Goal: Information Seeking & Learning: Learn about a topic

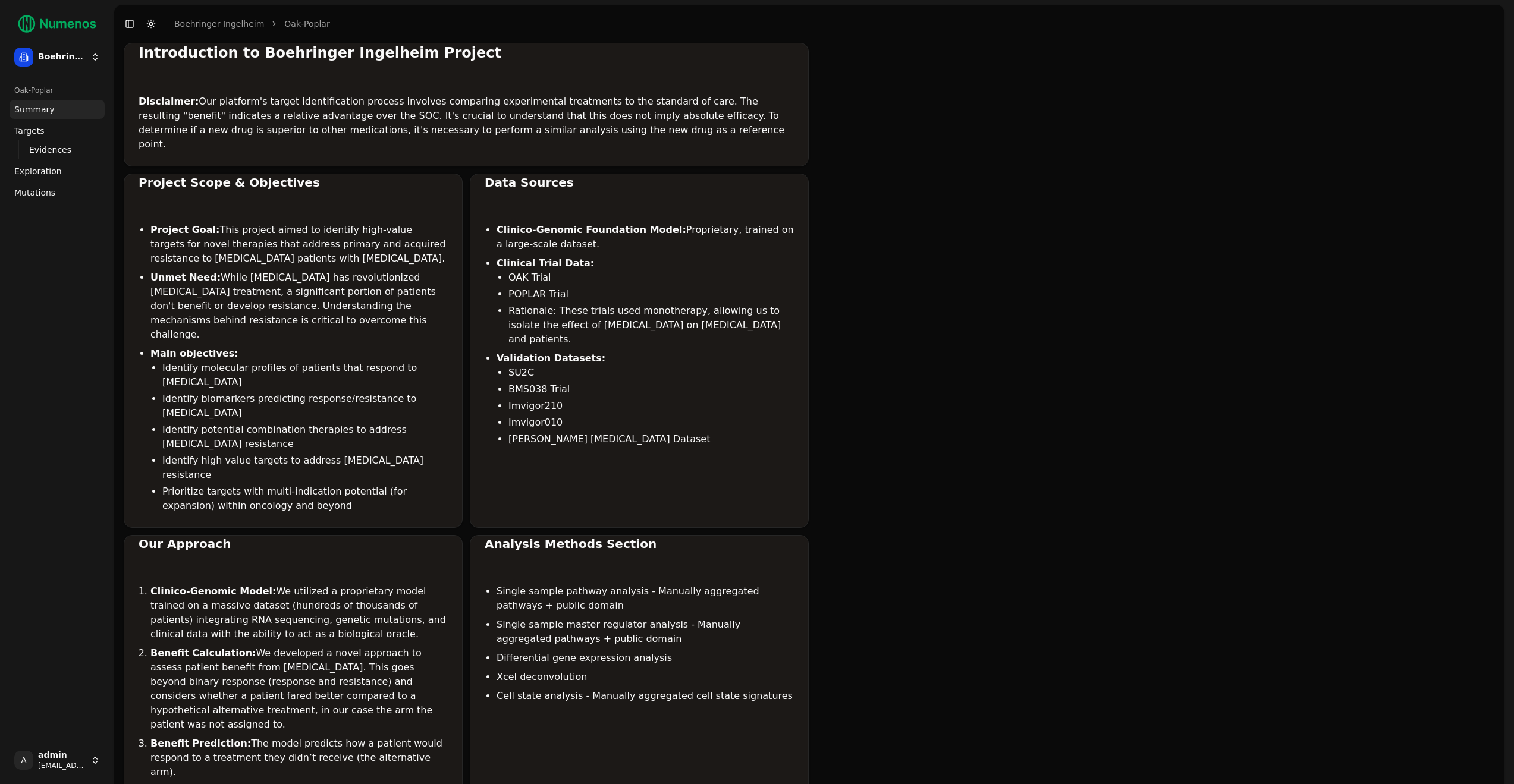
click at [41, 195] on span "Mutations" at bounding box center [34, 192] width 41 height 12
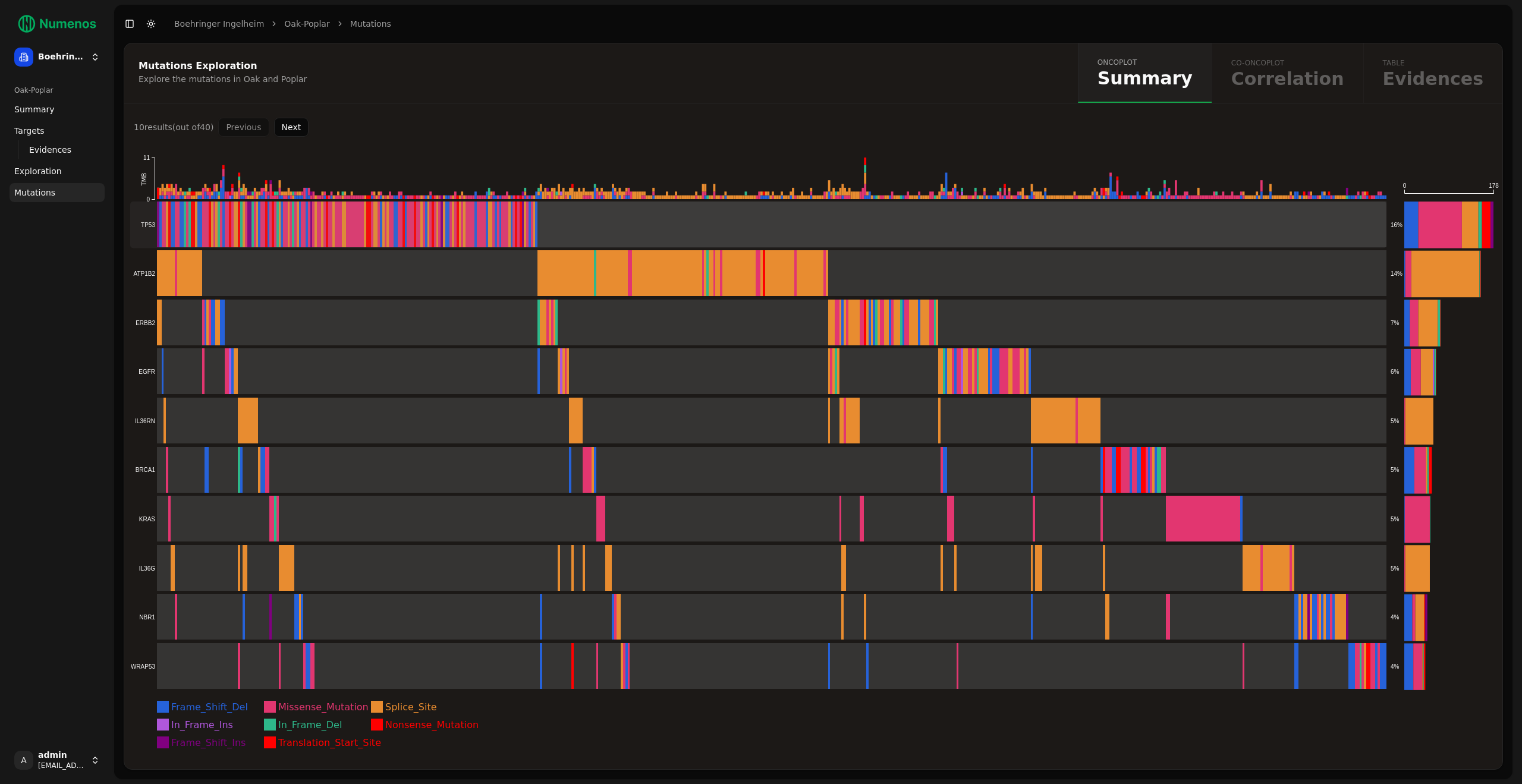
click at [221, 222] on rect at bounding box center [758, 224] width 1256 height 47
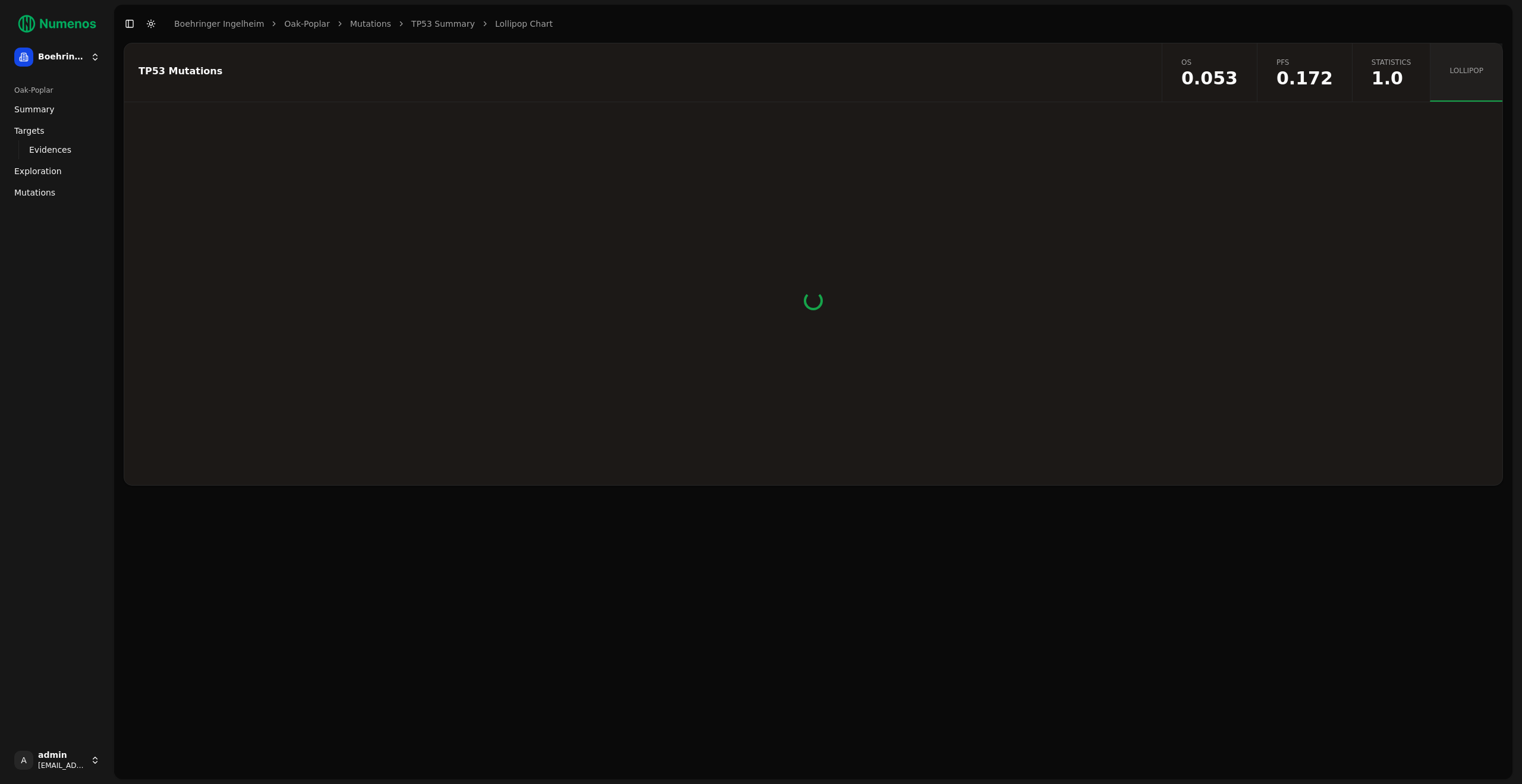
click at [1331, 58] on span "pfs" at bounding box center [1304, 62] width 56 height 10
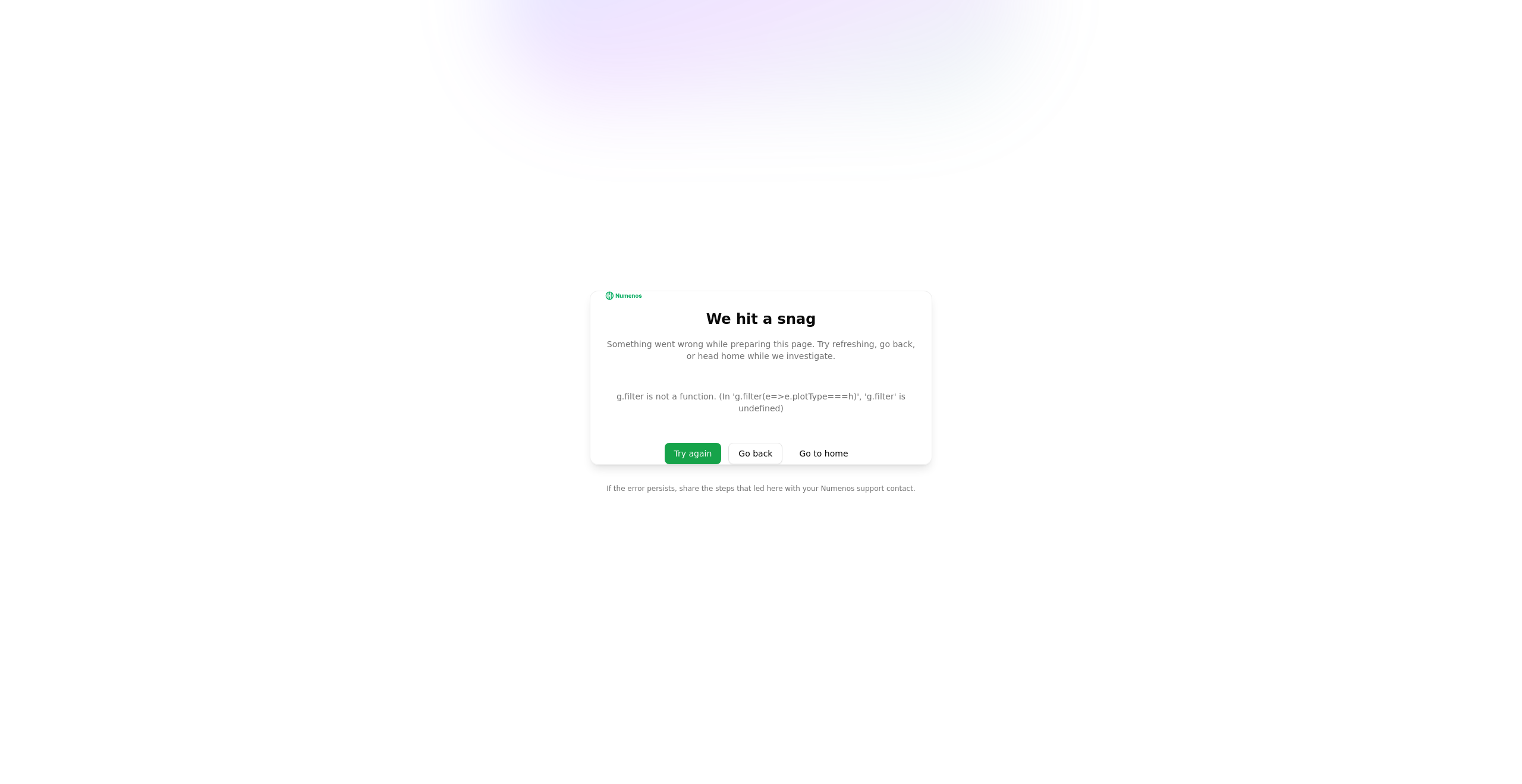
click at [1053, 354] on main "We hit a snag Something went wrong while preparing this page. Try refreshing, g…" at bounding box center [761, 392] width 1522 height 784
click at [1045, 457] on main "We hit a snag Something went wrong while preparing this page. Try refreshing, g…" at bounding box center [761, 392] width 1522 height 784
click at [721, 196] on main "We hit a snag Something went wrong while preparing this page. Try refreshing, g…" at bounding box center [761, 392] width 1522 height 784
click at [734, 106] on main "We hit a snag Something went wrong while preparing this page. Try refreshing, g…" at bounding box center [761, 392] width 1522 height 784
click at [1083, 378] on main "We hit a snag Something went wrong while preparing this page. Try refreshing, g…" at bounding box center [761, 392] width 1522 height 784
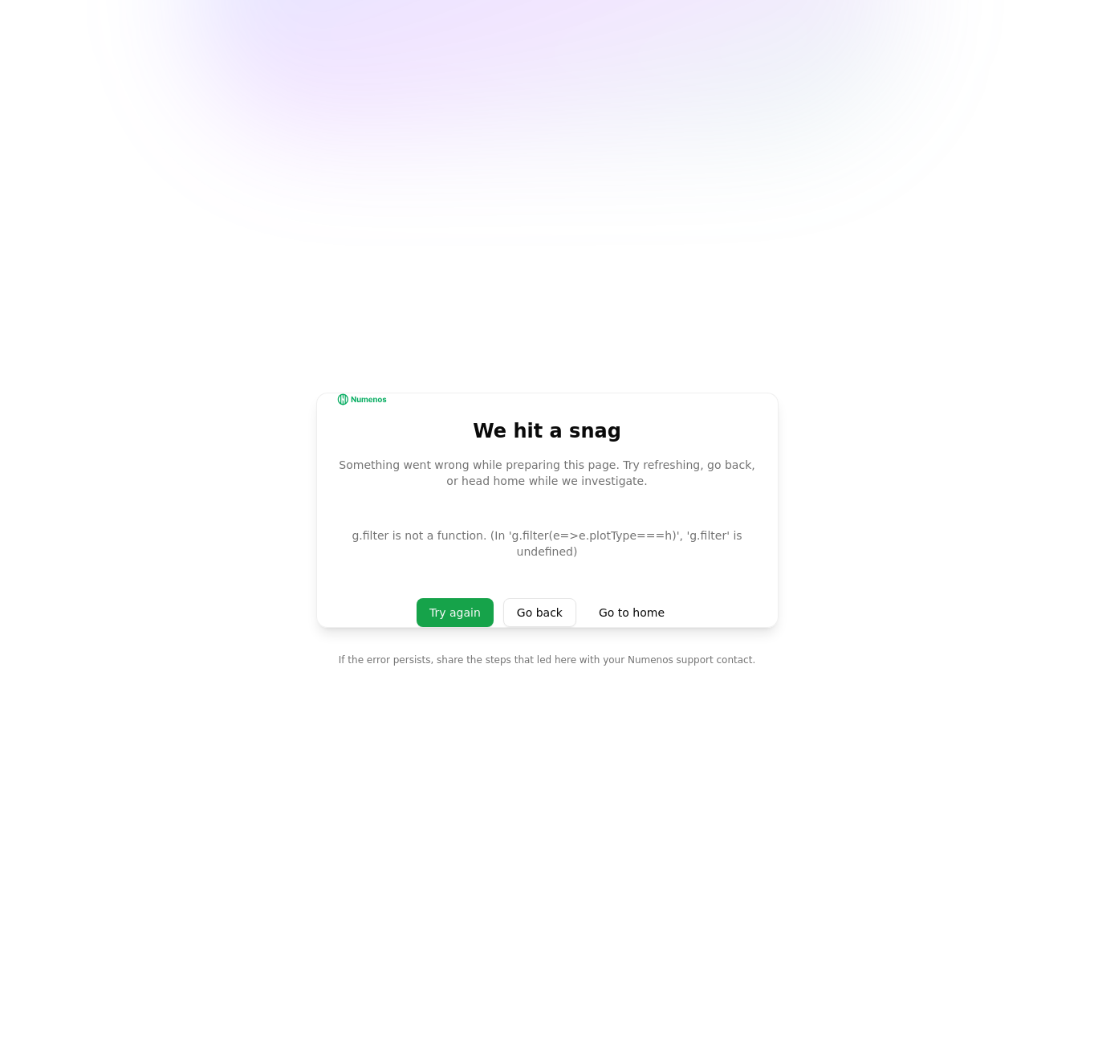
click at [799, 314] on main "We hit a snag Something went wrong while preparing this page. Try refreshing, g…" at bounding box center [547, 529] width 1094 height 1059
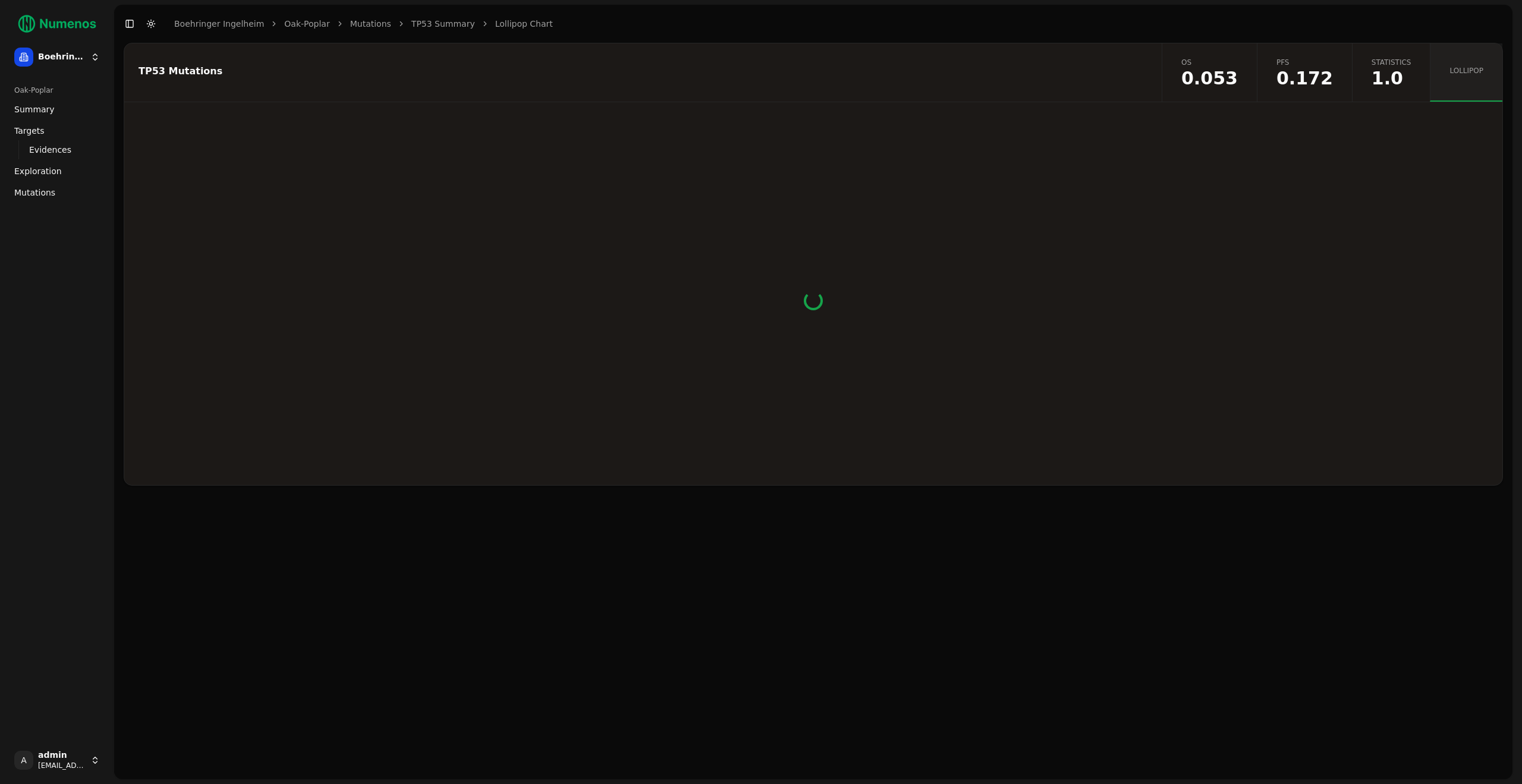
click at [1390, 70] on span "1.0" at bounding box center [1392, 78] width 40 height 18
click at [1131, 632] on div "TP53 Mutations os 0.053 pfs 0.172 statistics 1.0 lollipop" at bounding box center [813, 411] width 1398 height 736
click at [734, 107] on div "TP53 Mutations os 0.053 pfs 0.172 statistics 1.0 lollipop" at bounding box center [813, 264] width 1379 height 443
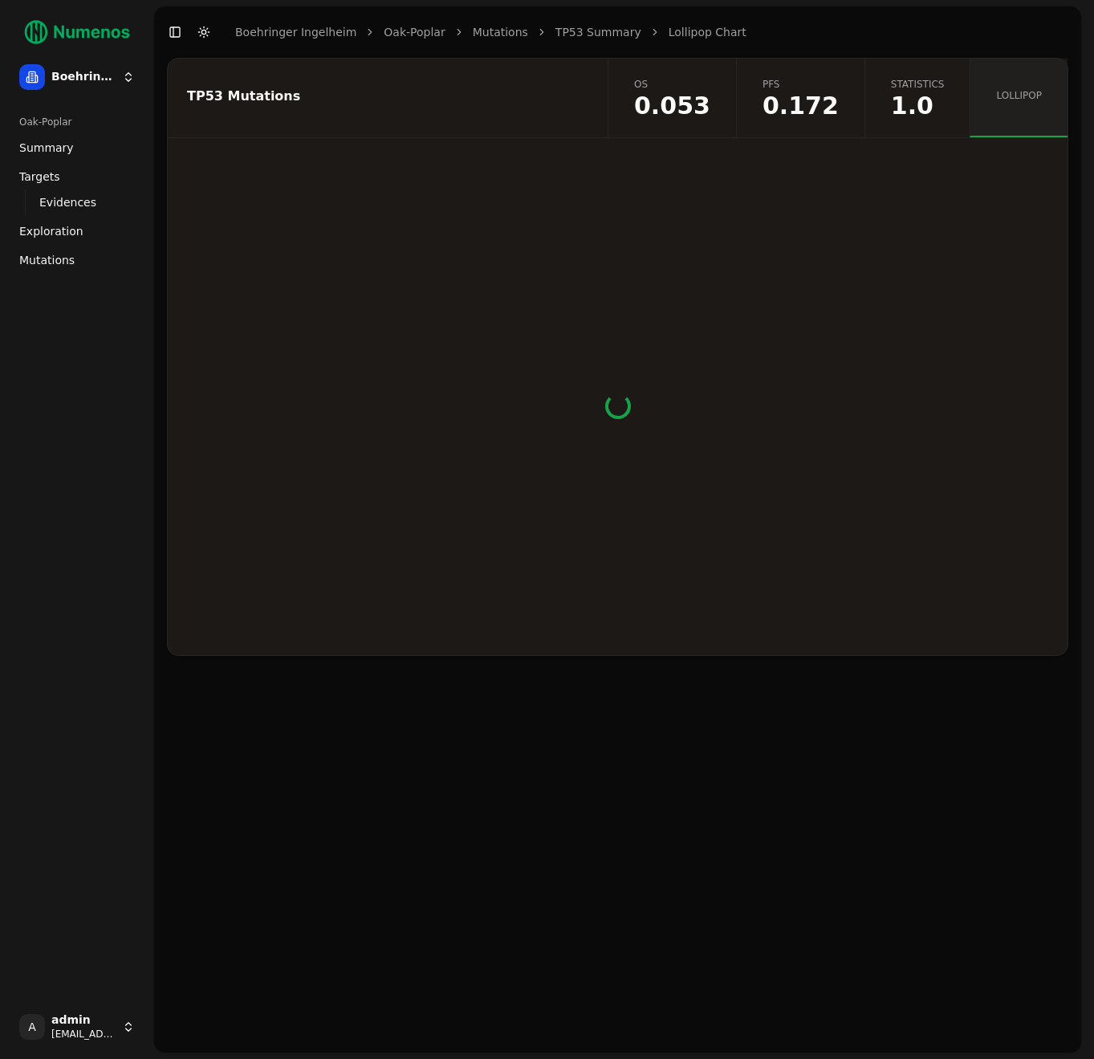
click at [1037, 97] on span "lollipop" at bounding box center [1019, 95] width 46 height 13
click at [475, 104] on div "TP53 Mutations" at bounding box center [385, 98] width 435 height 79
